Goal: Check status

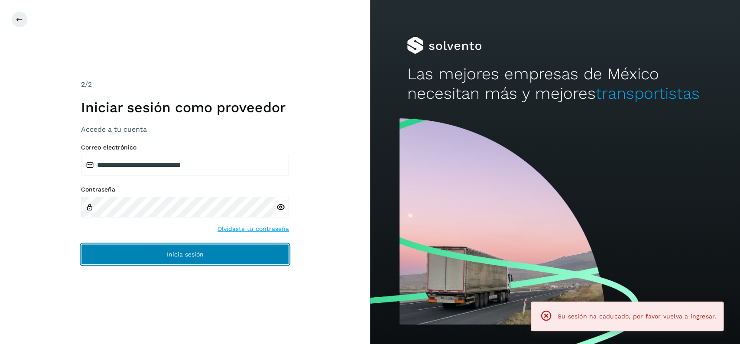
click at [188, 262] on button "Inicia sesión" at bounding box center [185, 254] width 208 height 21
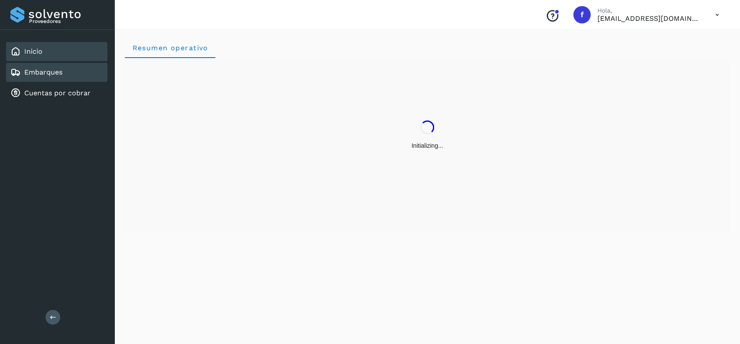
click at [80, 74] on div "Embarques" at bounding box center [56, 72] width 101 height 19
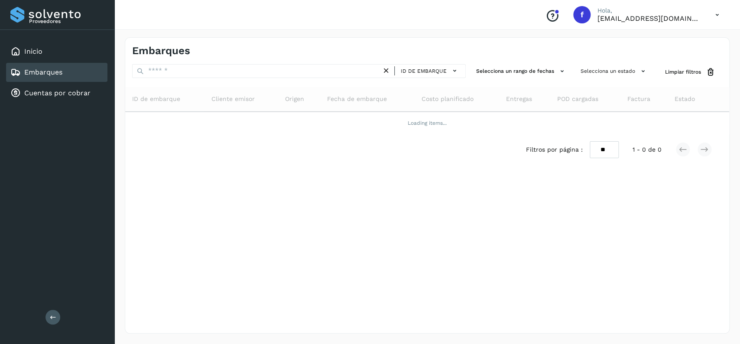
click at [86, 75] on div "Embarques" at bounding box center [56, 72] width 101 height 19
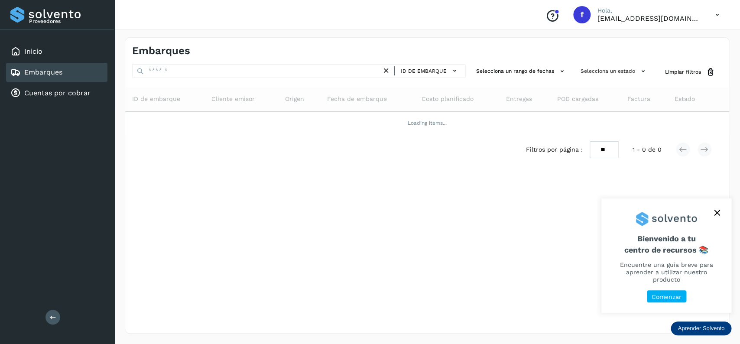
click at [718, 219] on button "close," at bounding box center [716, 212] width 13 height 13
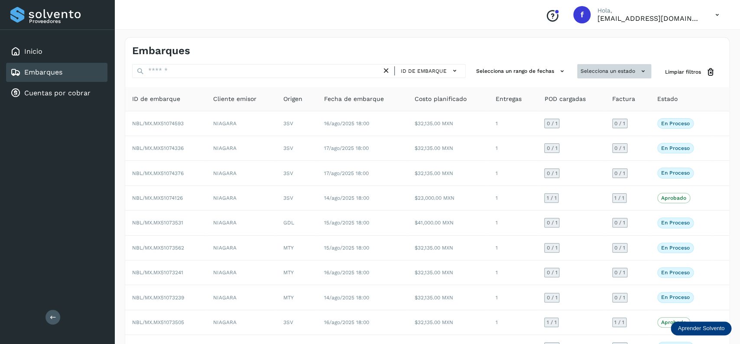
click at [592, 69] on button "Selecciona un estado" at bounding box center [614, 71] width 74 height 14
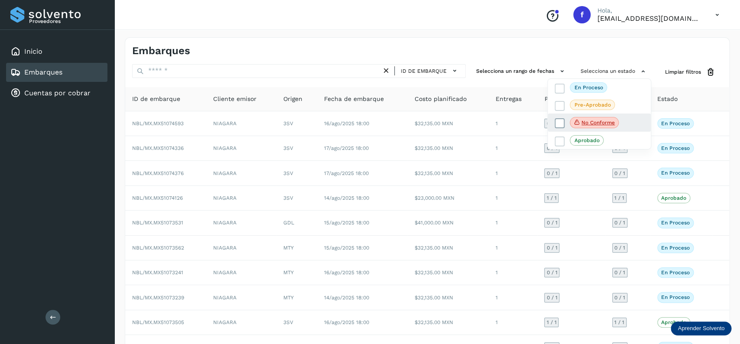
click at [555, 123] on icon at bounding box center [559, 123] width 9 height 9
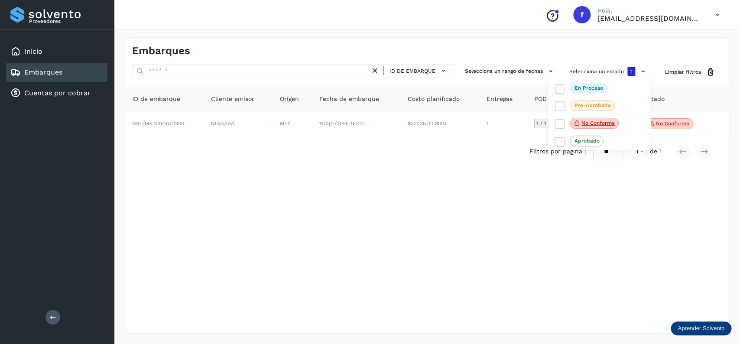
click at [331, 244] on div at bounding box center [370, 172] width 740 height 344
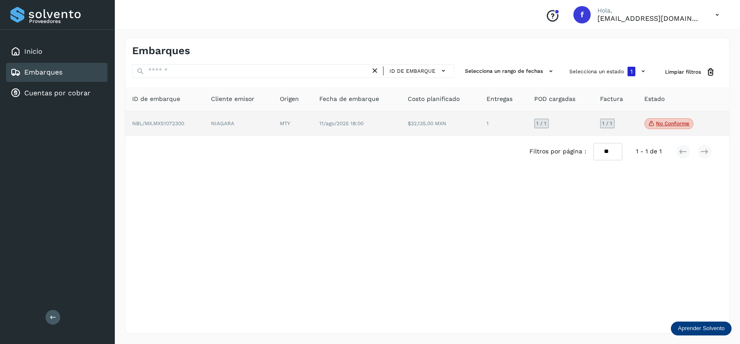
click at [666, 125] on p "No conforme" at bounding box center [672, 123] width 33 height 6
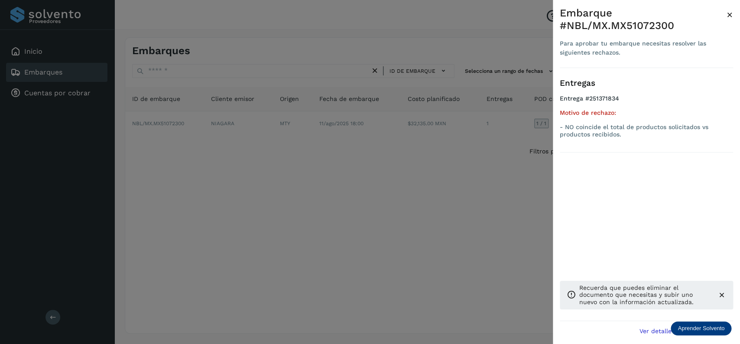
click at [259, 281] on div at bounding box center [370, 172] width 740 height 344
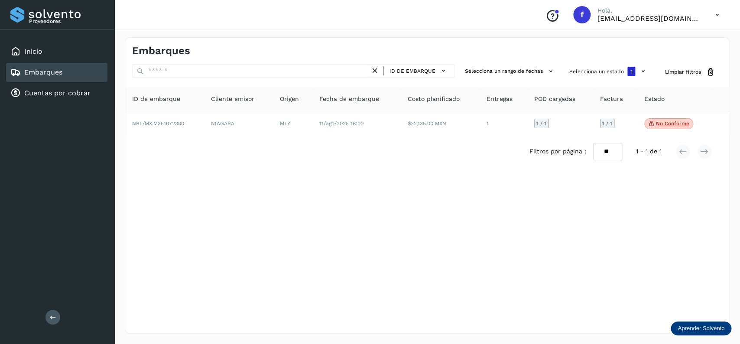
click at [71, 68] on div "Embarques" at bounding box center [56, 72] width 101 height 19
